Goal: Information Seeking & Learning: Learn about a topic

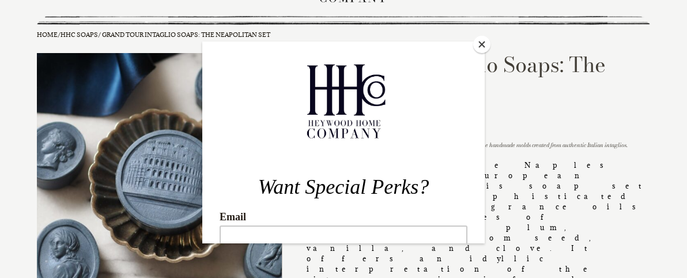
scroll to position [58, 0]
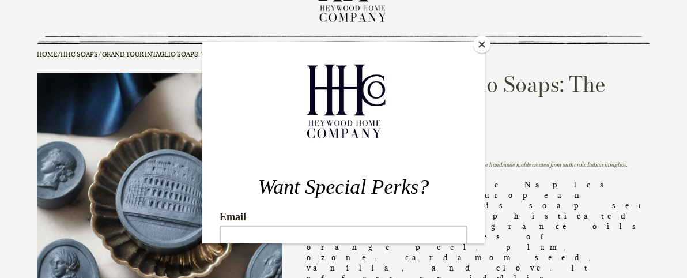
click at [478, 42] on button "Close" at bounding box center [481, 44] width 17 height 17
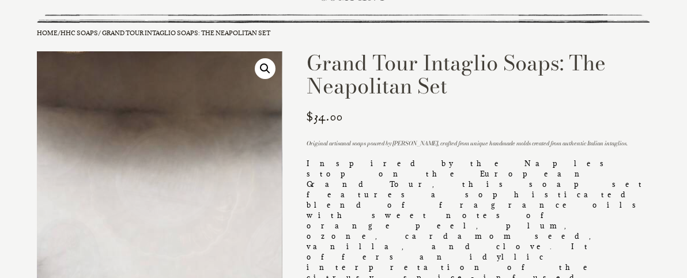
scroll to position [0, 0]
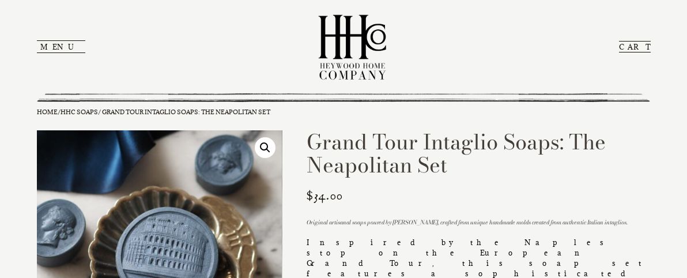
click at [48, 42] on button "Menu" at bounding box center [61, 46] width 48 height 13
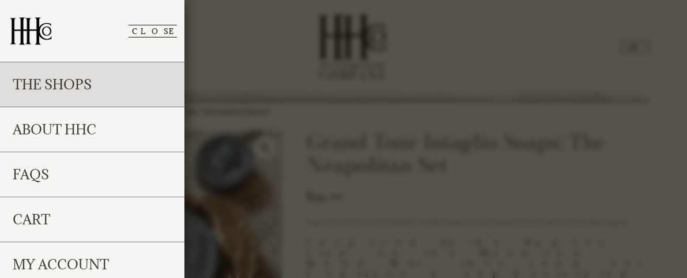
click at [50, 84] on link "The Shops" at bounding box center [92, 84] width 185 height 45
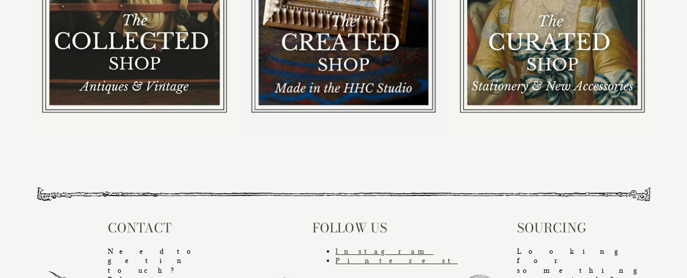
scroll to position [254, 0]
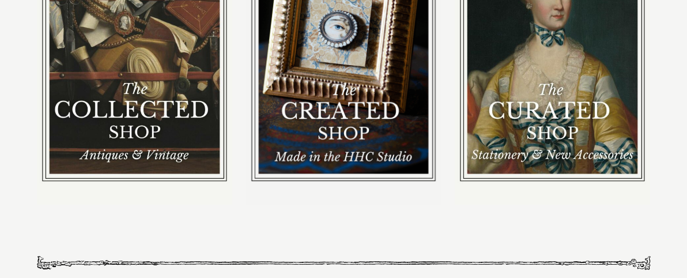
click at [132, 79] on img at bounding box center [134, 35] width 195 height 338
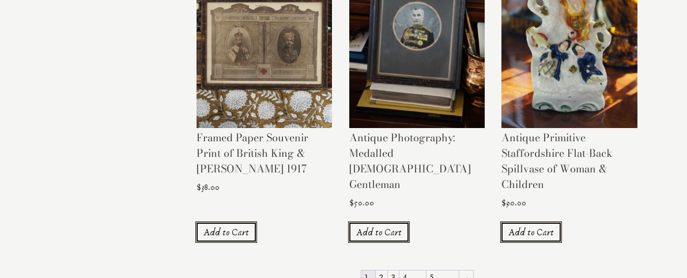
scroll to position [1269, 0]
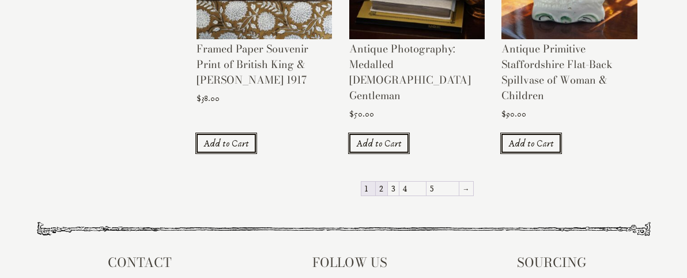
click at [387, 182] on link "2" at bounding box center [382, 189] width 12 height 14
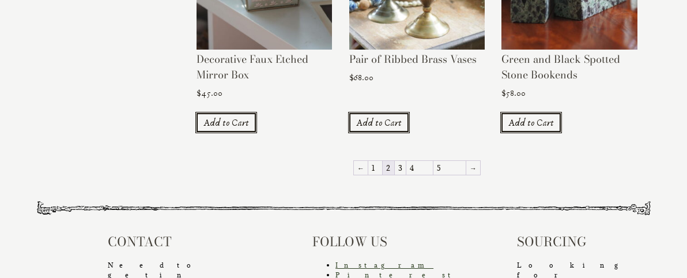
scroll to position [1269, 0]
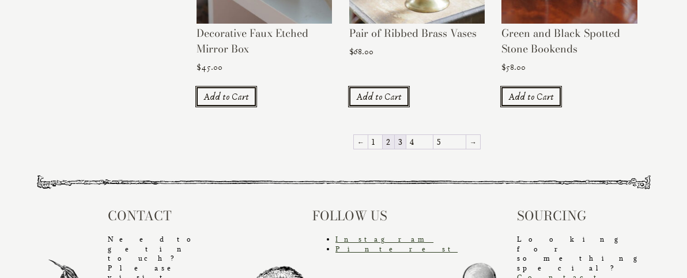
click at [406, 135] on link "3" at bounding box center [400, 142] width 11 height 14
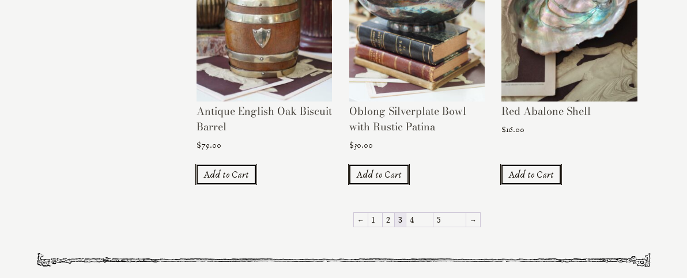
scroll to position [1255, 0]
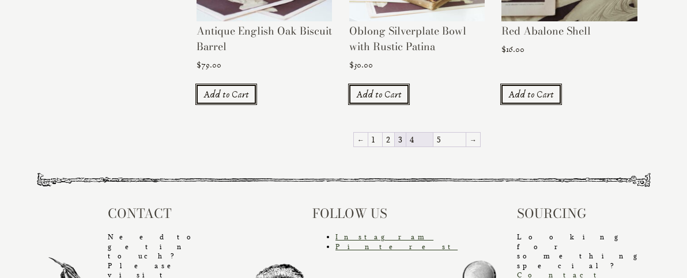
click at [431, 133] on link "4" at bounding box center [420, 140] width 27 height 14
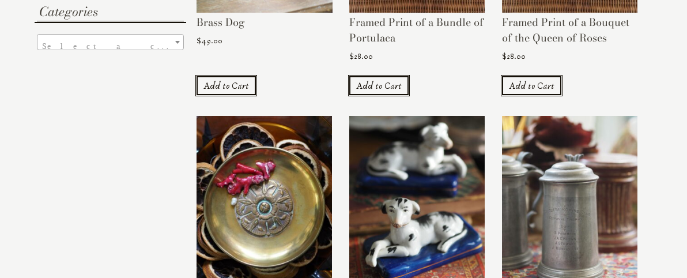
scroll to position [461, 0]
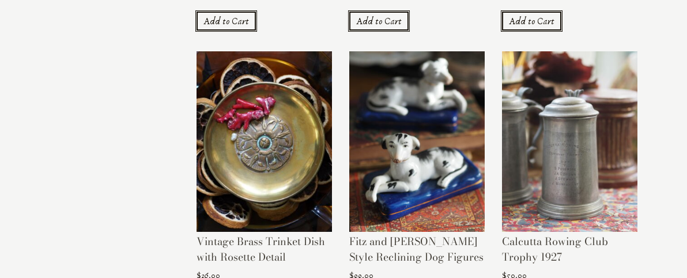
click at [419, 140] on img at bounding box center [417, 141] width 136 height 181
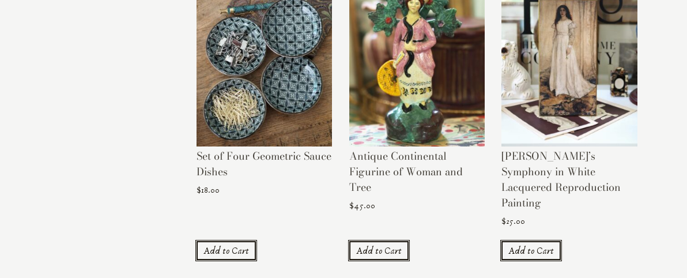
scroll to position [1153, 0]
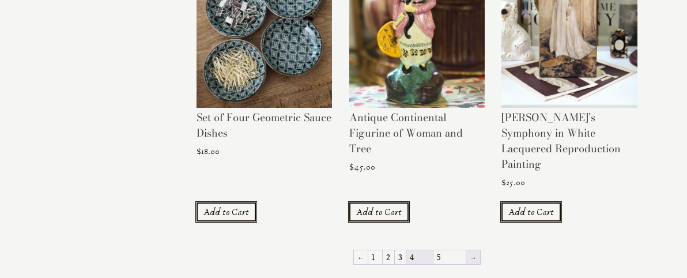
click at [466, 250] on link "→" at bounding box center [473, 257] width 14 height 14
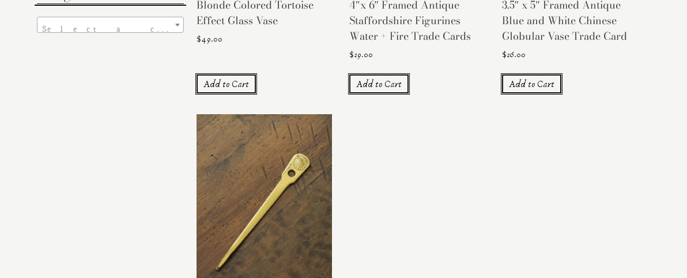
scroll to position [461, 0]
